Goal: Find specific page/section: Find specific page/section

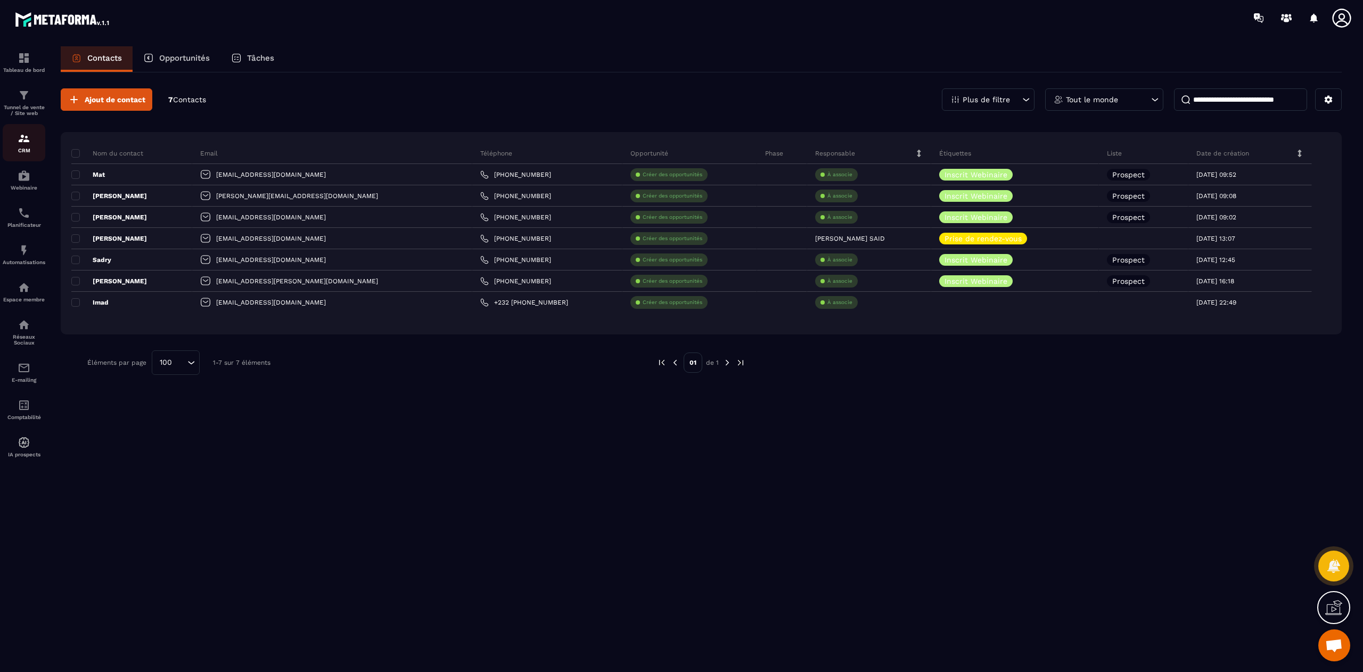
click at [19, 151] on p "CRM" at bounding box center [24, 150] width 43 height 6
click at [28, 273] on link "Automatisations" at bounding box center [24, 254] width 43 height 37
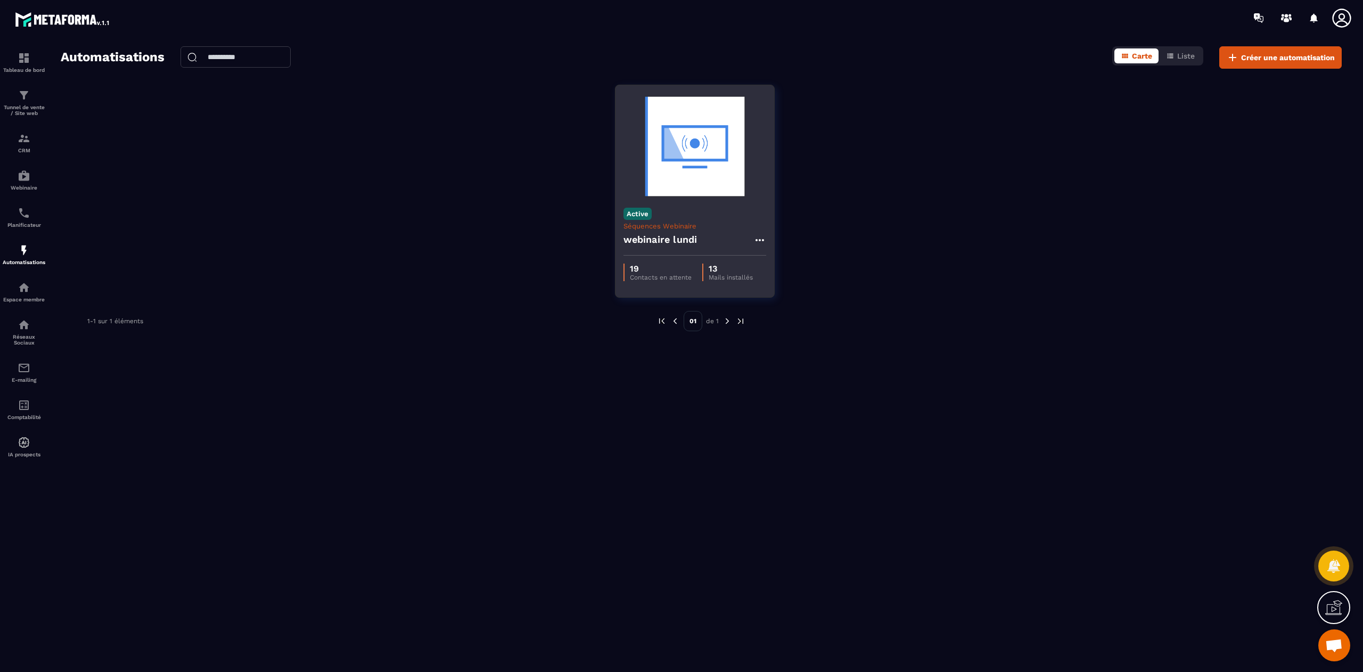
click at [658, 223] on p "Séquences Webinaire" at bounding box center [694, 226] width 143 height 8
click at [688, 262] on div "19 Contacts en attente 13 Mails installés" at bounding box center [694, 273] width 159 height 34
click at [728, 236] on div "webinaire lundi" at bounding box center [694, 243] width 143 height 26
click at [633, 229] on p "Séquences Webinaire" at bounding box center [694, 226] width 143 height 8
